Goal: Information Seeking & Learning: Learn about a topic

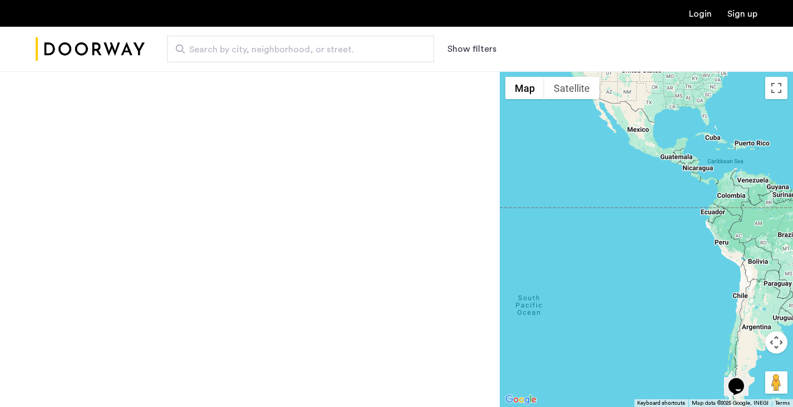
click at [483, 47] on button "Show filters" at bounding box center [471, 48] width 49 height 13
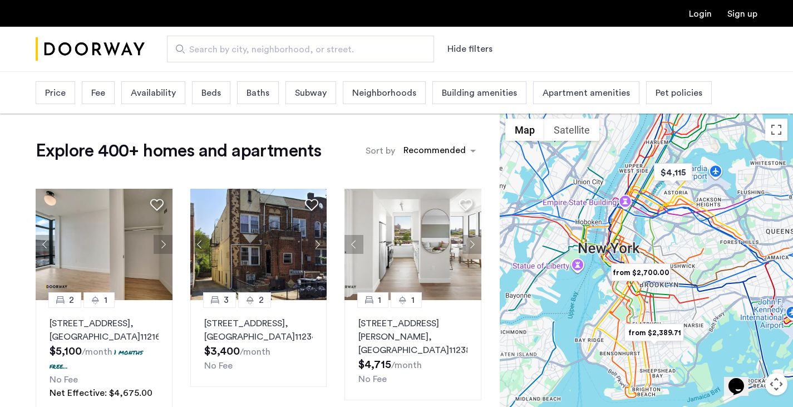
click at [104, 97] on span "Fee" at bounding box center [98, 92] width 14 height 13
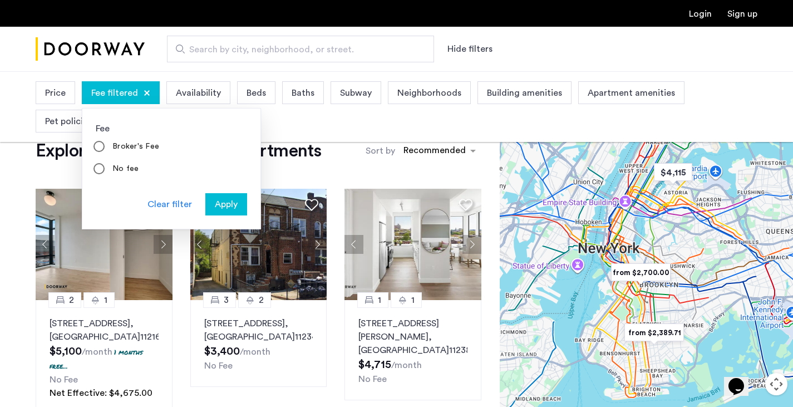
click at [225, 213] on button "Apply" at bounding box center [226, 204] width 42 height 22
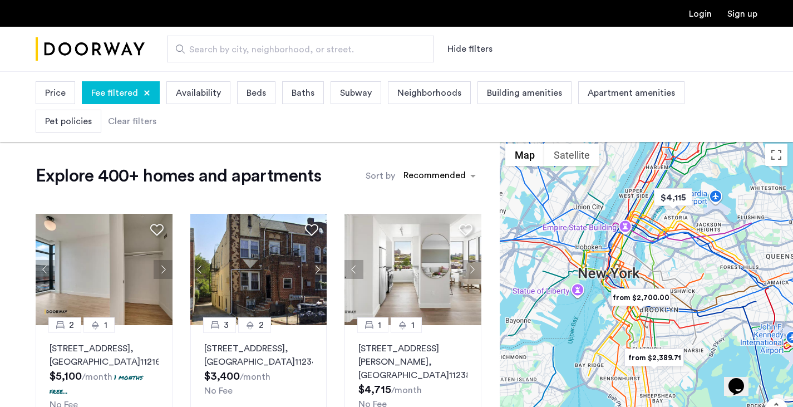
click at [60, 98] on span "Price" at bounding box center [55, 92] width 21 height 13
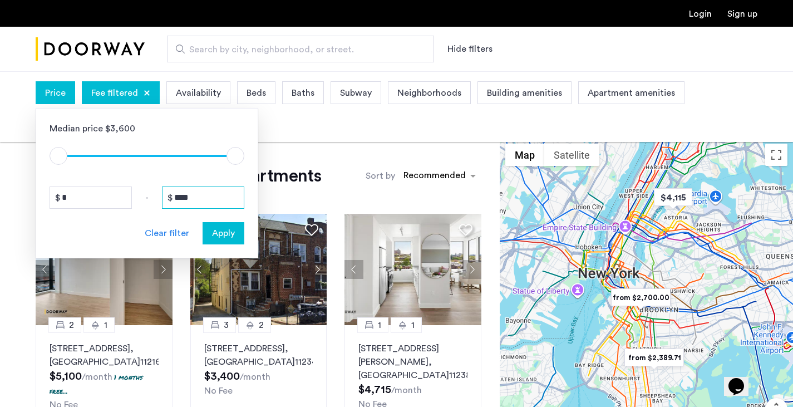
click at [199, 190] on input "****" at bounding box center [203, 197] width 82 height 22
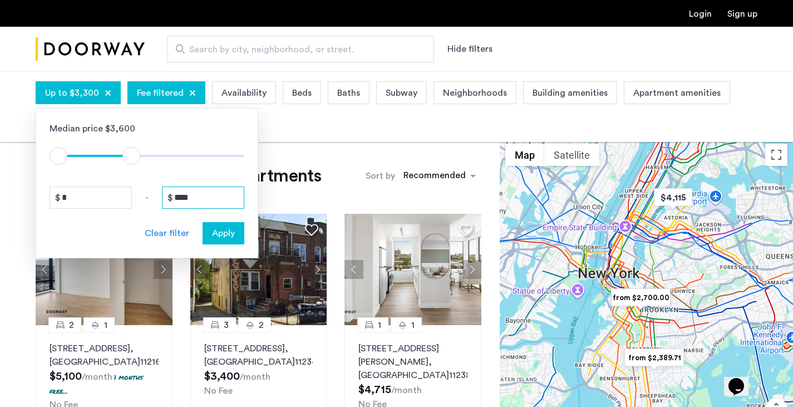
type input "****"
click at [223, 236] on span "Apply" at bounding box center [223, 232] width 23 height 13
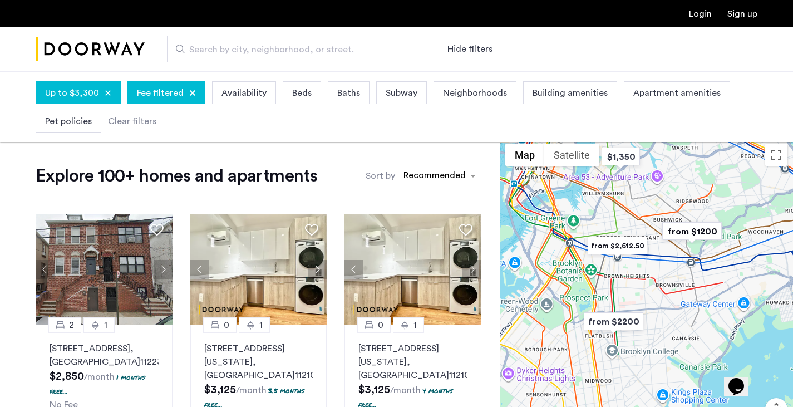
click at [294, 92] on span "Beds" at bounding box center [301, 92] width 19 height 13
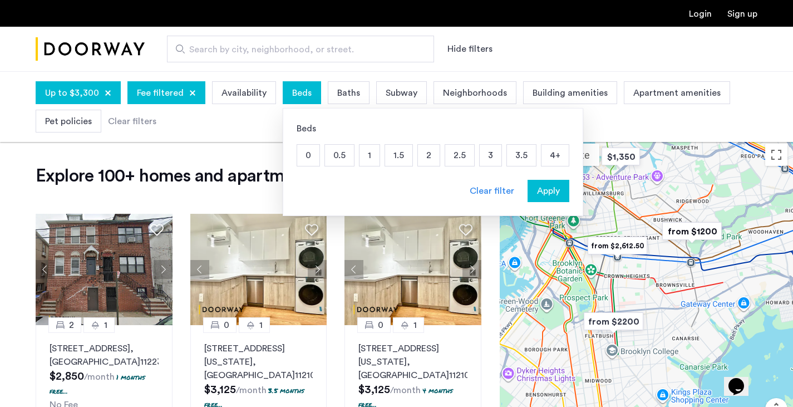
click at [425, 157] on p "2" at bounding box center [429, 155] width 22 height 21
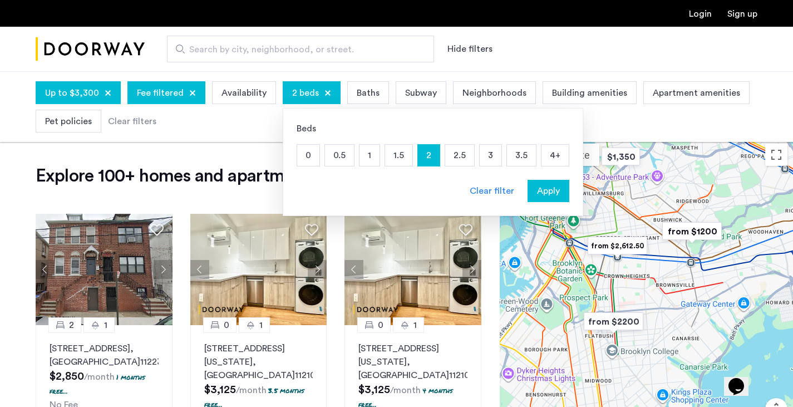
click at [392, 159] on p "1.5" at bounding box center [398, 155] width 27 height 21
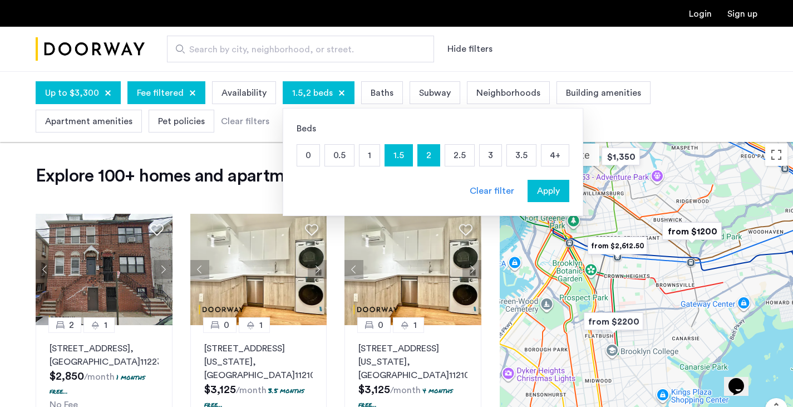
click at [377, 95] on span "Baths" at bounding box center [382, 92] width 23 height 13
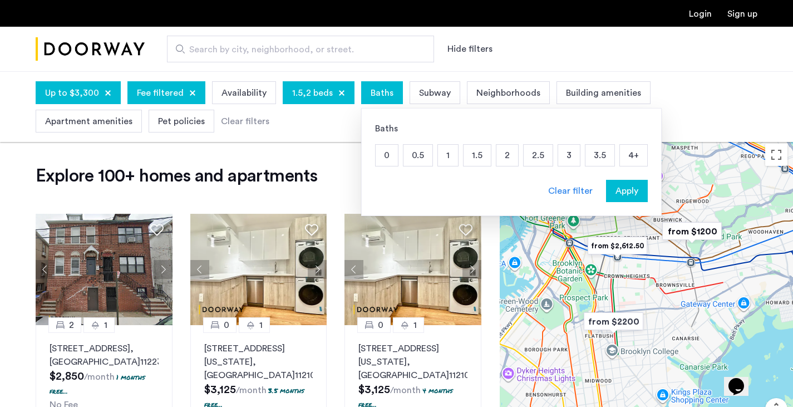
click at [483, 157] on p "1.5" at bounding box center [476, 155] width 27 height 21
click at [496, 154] on p "2" at bounding box center [507, 155] width 22 height 21
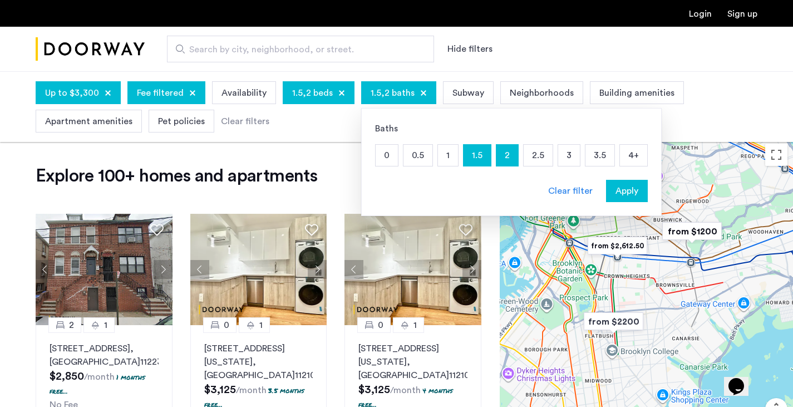
click at [447, 155] on p "1" at bounding box center [448, 155] width 20 height 21
click at [620, 189] on span "Apply" at bounding box center [626, 190] width 23 height 13
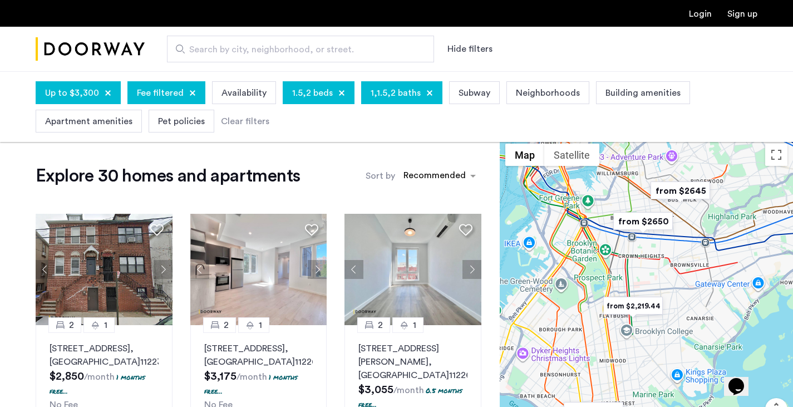
click at [476, 96] on span "Subway" at bounding box center [474, 92] width 32 height 13
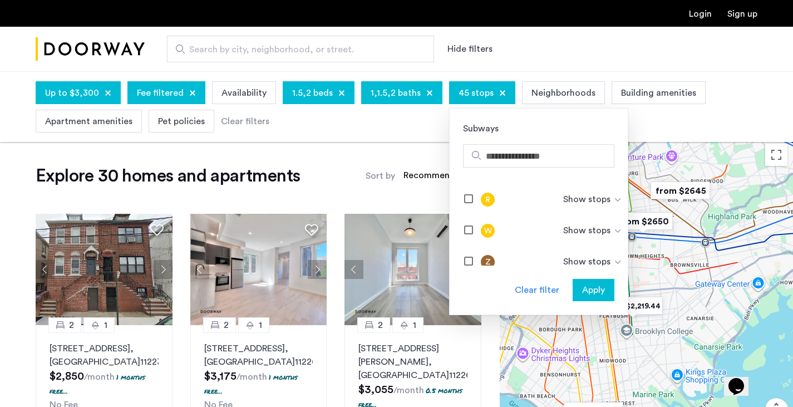
scroll to position [659, 0]
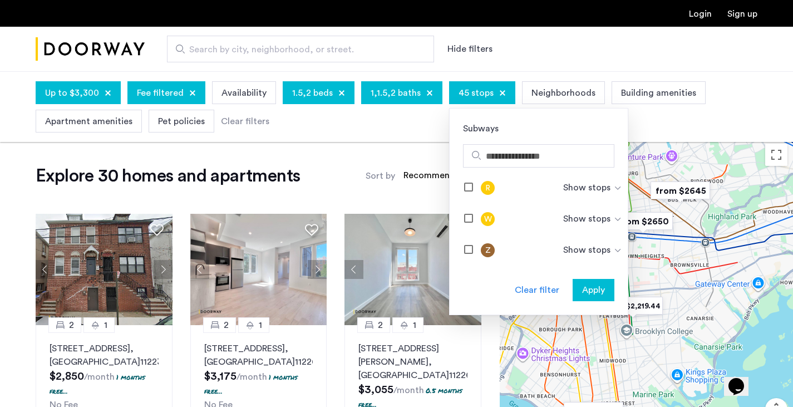
click at [583, 285] on span "Apply" at bounding box center [593, 289] width 23 height 13
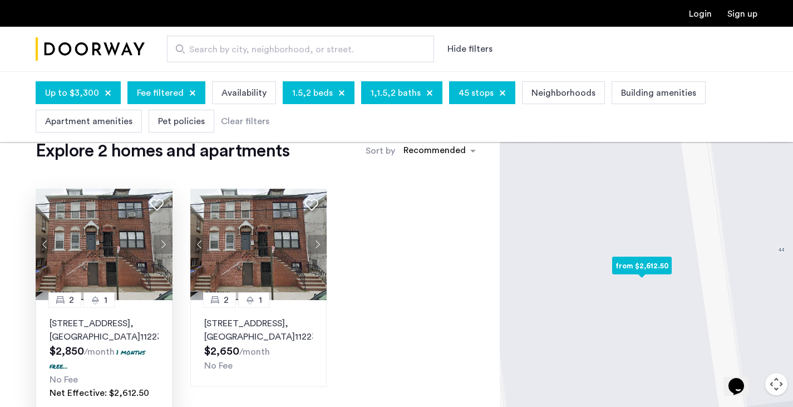
scroll to position [29, 0]
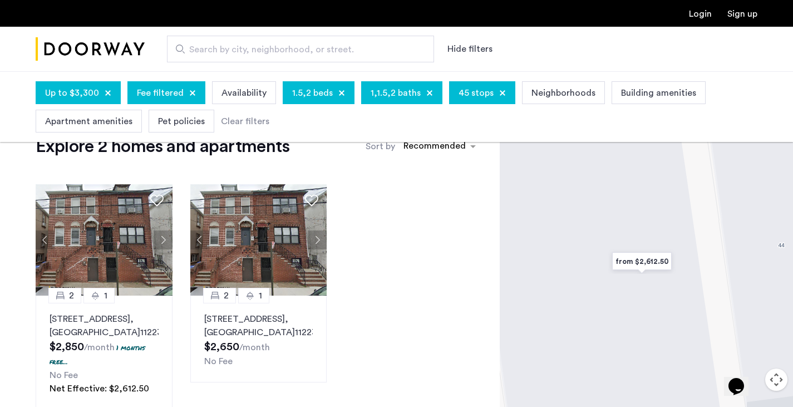
click at [159, 91] on span "Fee filtered" at bounding box center [160, 92] width 47 height 13
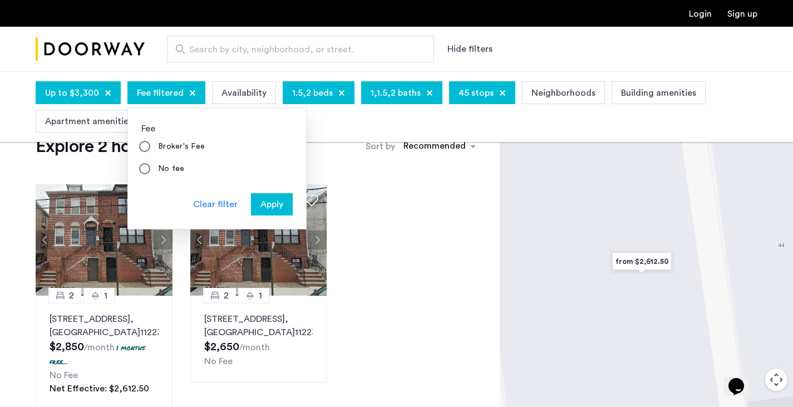
click at [260, 202] on span "Apply" at bounding box center [271, 204] width 23 height 13
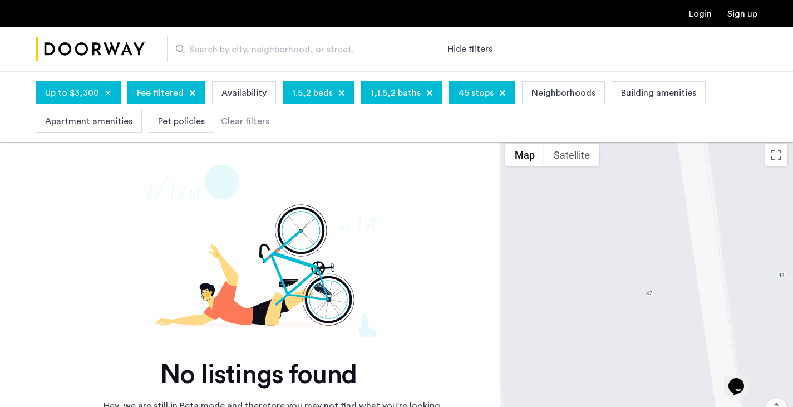
click at [157, 93] on span "Fee filtered" at bounding box center [160, 92] width 47 height 13
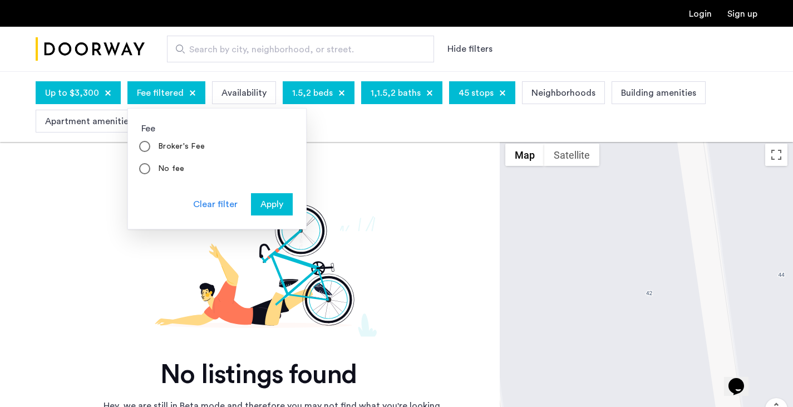
click at [268, 201] on span "Apply" at bounding box center [271, 204] width 23 height 13
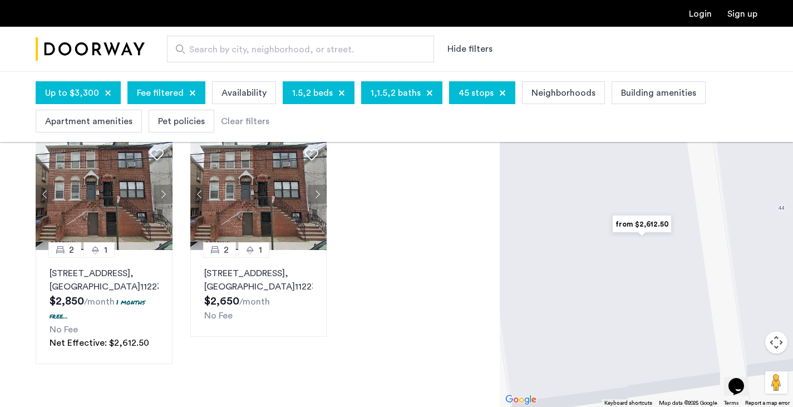
scroll to position [79, 0]
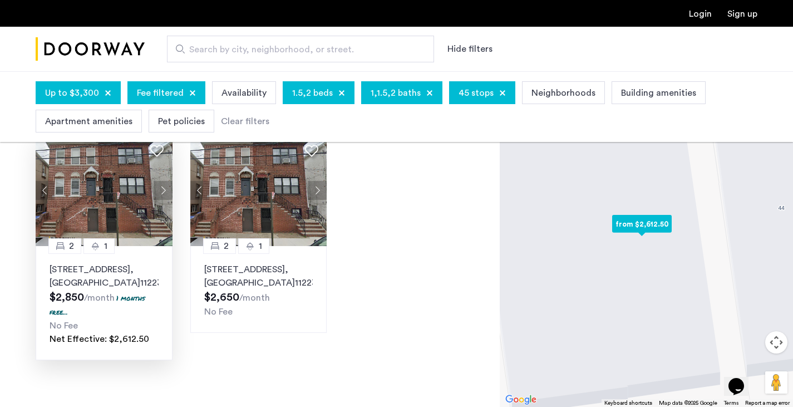
click at [86, 214] on img at bounding box center [104, 190] width 137 height 111
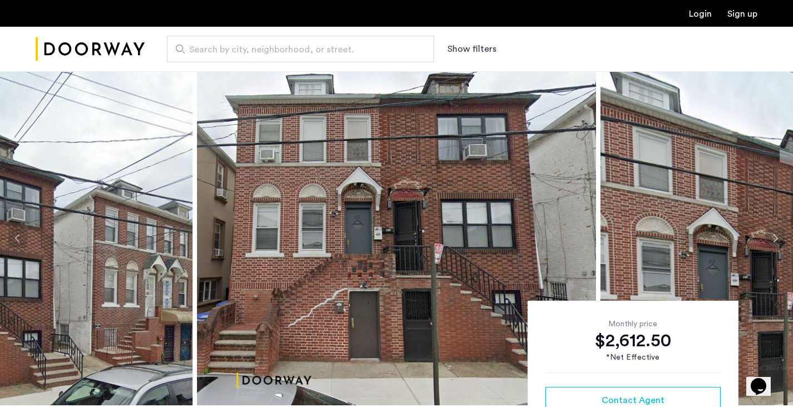
click at [269, 259] on img at bounding box center [396, 238] width 399 height 334
